Goal: Information Seeking & Learning: Learn about a topic

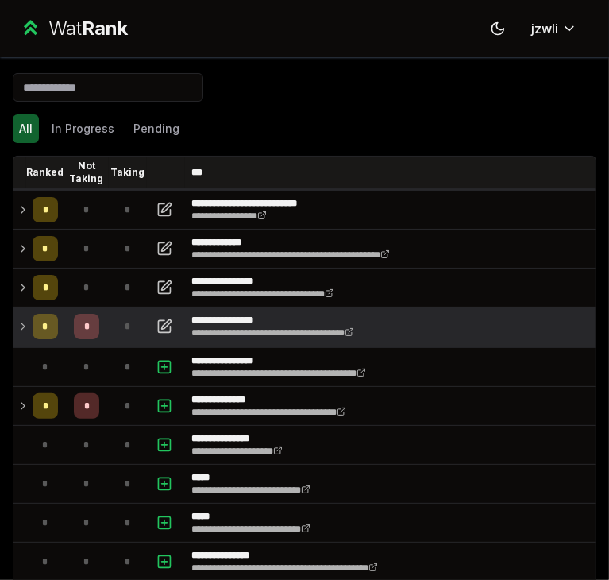
click at [68, 332] on td "*" at bounding box center [86, 327] width 44 height 38
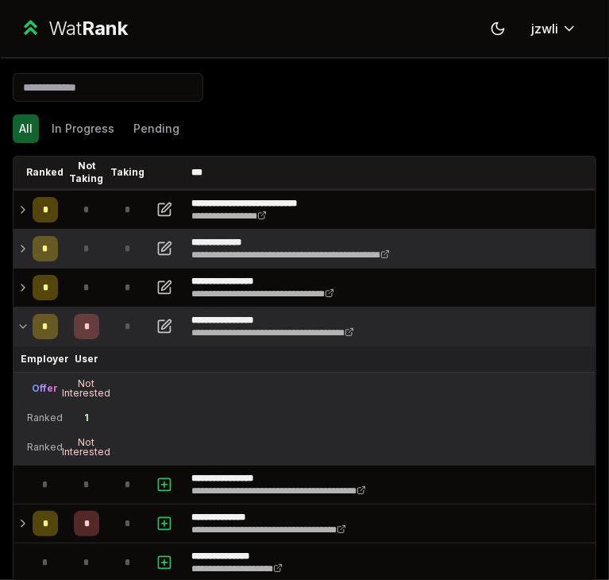
click at [19, 258] on td at bounding box center [20, 249] width 13 height 38
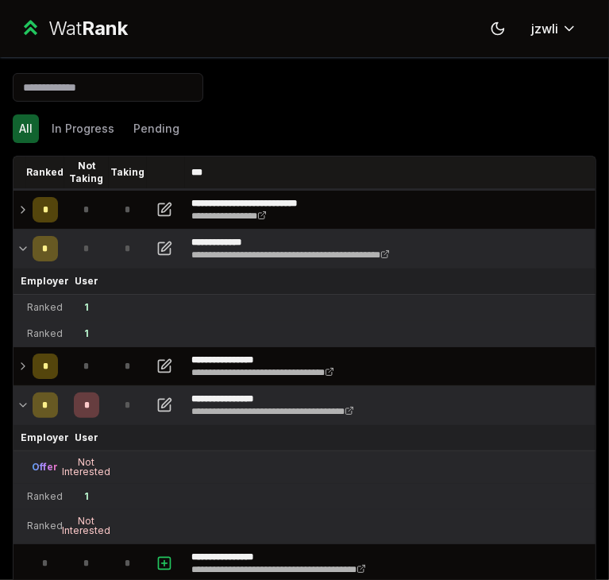
click at [19, 258] on td at bounding box center [20, 249] width 13 height 38
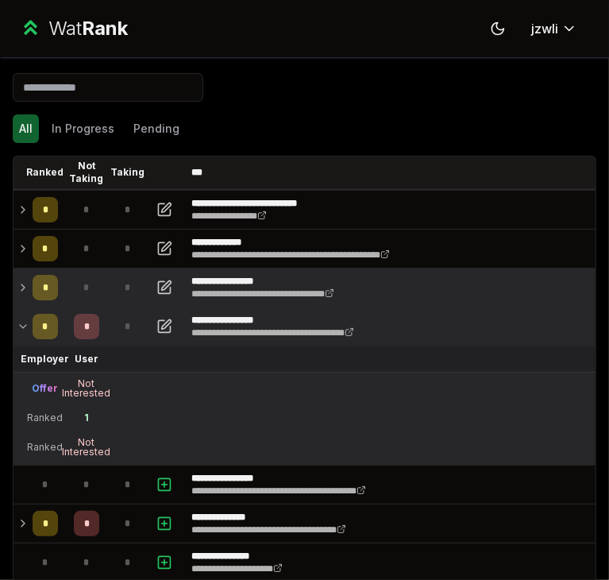
click at [25, 300] on td at bounding box center [20, 288] width 13 height 38
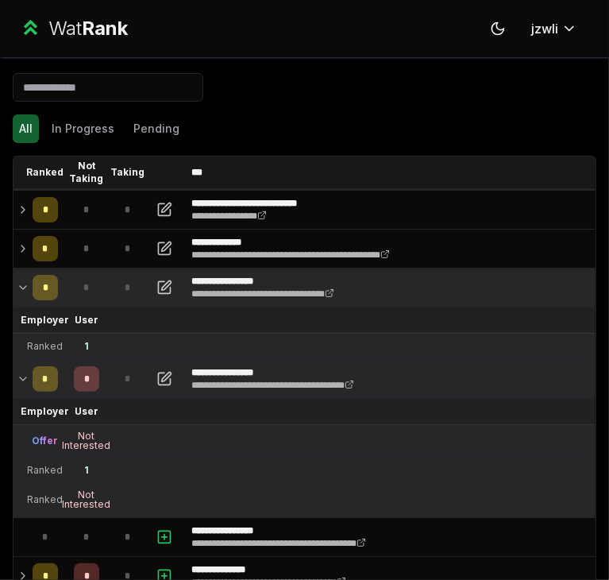
click at [21, 302] on td at bounding box center [20, 288] width 13 height 38
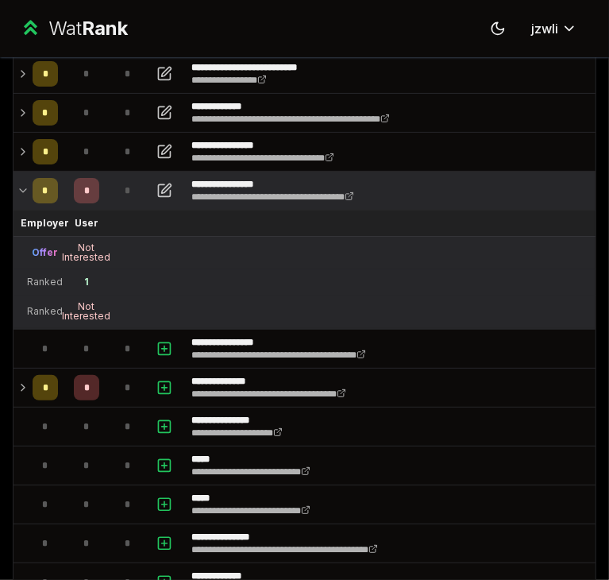
scroll to position [110, 0]
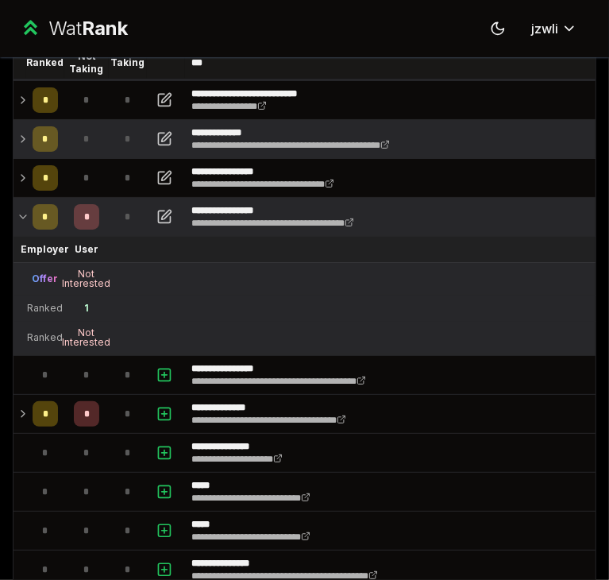
click at [37, 141] on div "*" at bounding box center [45, 138] width 25 height 25
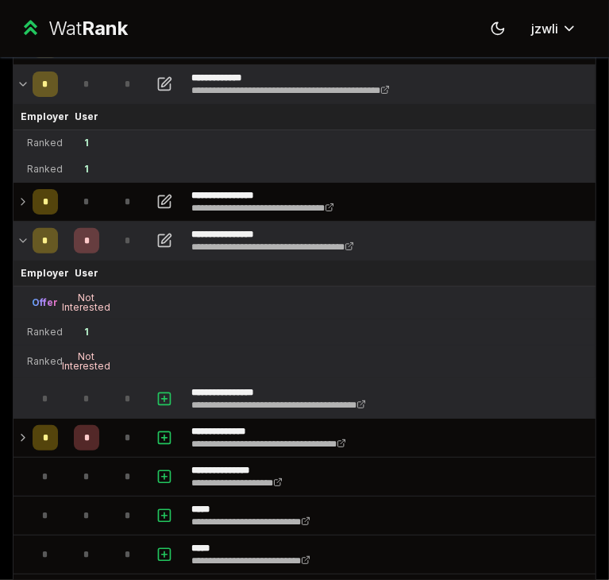
scroll to position [165, 0]
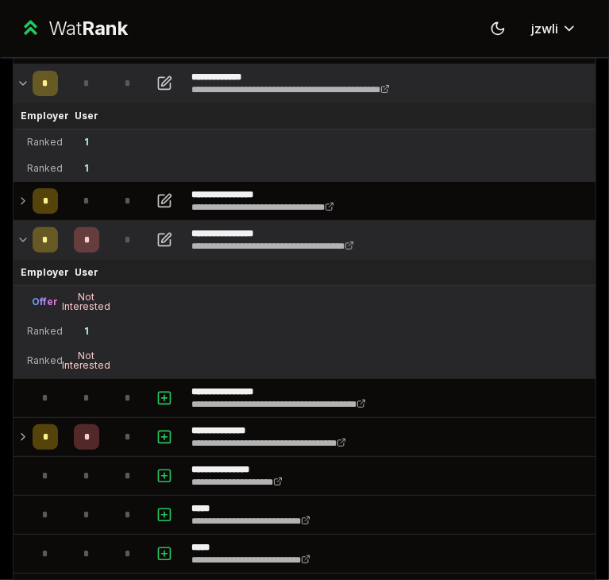
click at [39, 237] on div "*" at bounding box center [45, 239] width 25 height 25
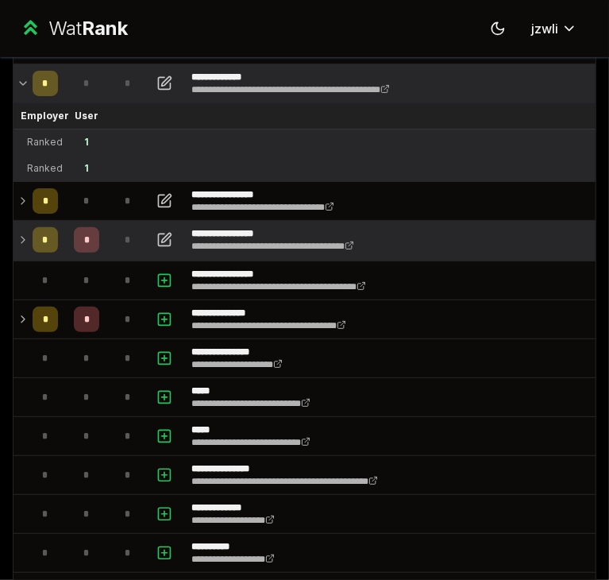
click at [41, 242] on div "*" at bounding box center [45, 239] width 25 height 25
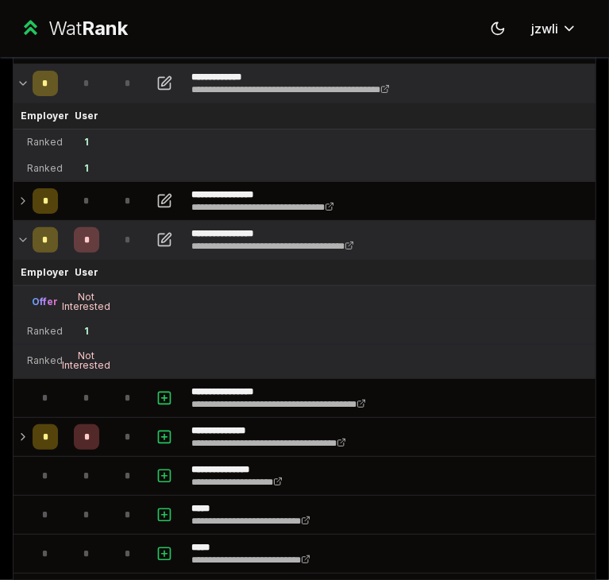
click at [37, 242] on div "*" at bounding box center [45, 239] width 25 height 25
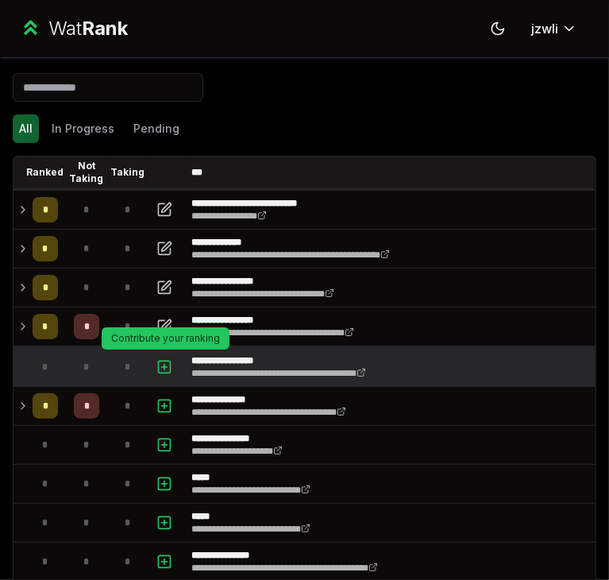
click at [172, 366] on icon "button" at bounding box center [165, 367] width 16 height 19
select select
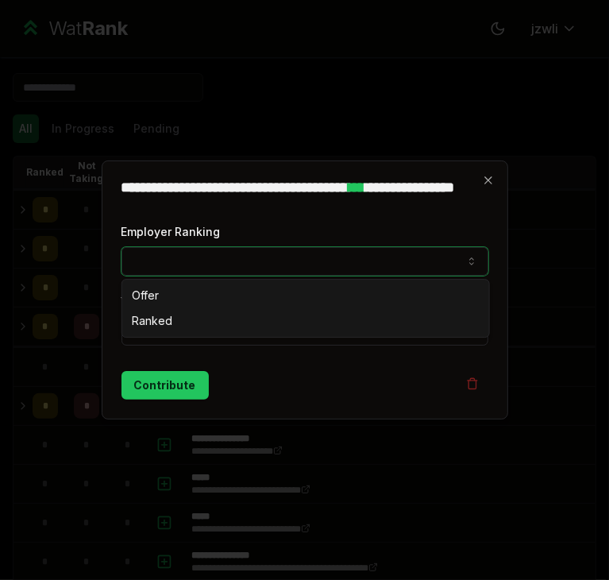
click at [279, 263] on button "Employer Ranking" at bounding box center [305, 261] width 367 height 29
select select "*****"
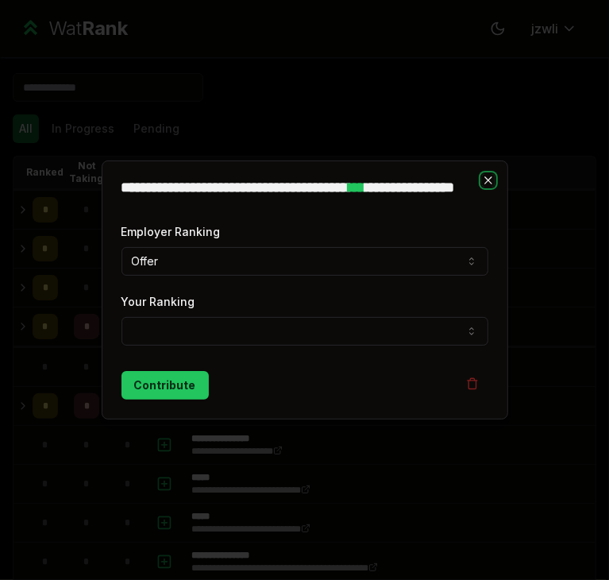
click at [489, 182] on icon "button" at bounding box center [488, 180] width 13 height 13
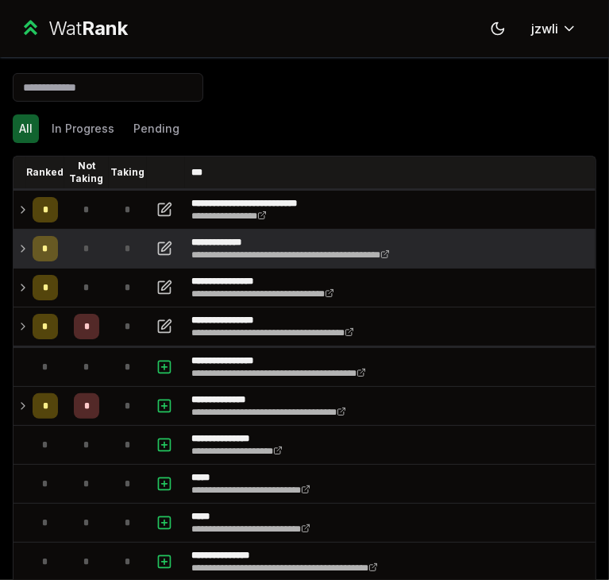
click at [21, 257] on td at bounding box center [20, 249] width 13 height 38
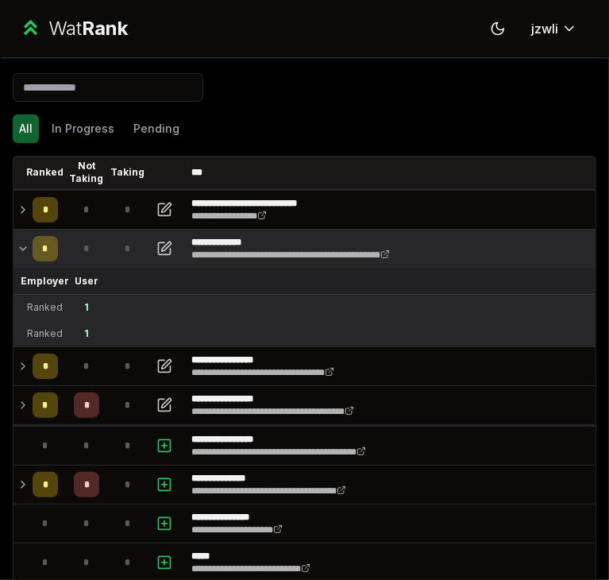
click at [21, 257] on td at bounding box center [20, 249] width 13 height 38
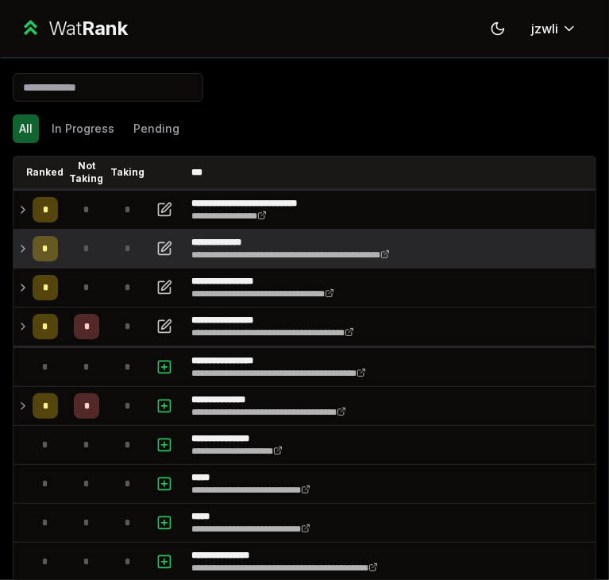
click at [21, 257] on td at bounding box center [20, 249] width 13 height 38
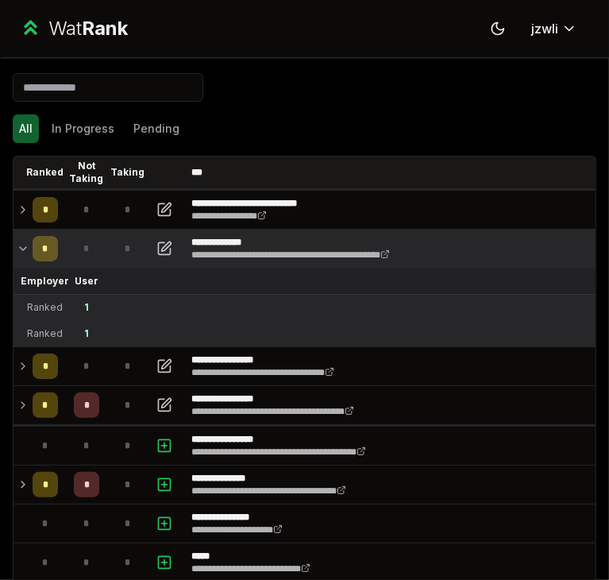
click at [21, 257] on td at bounding box center [20, 249] width 13 height 38
